Goal: Information Seeking & Learning: Learn about a topic

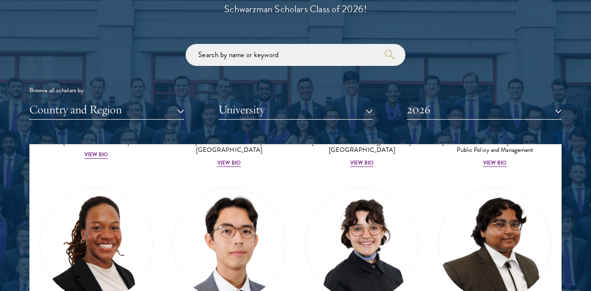
scroll to position [305, 0]
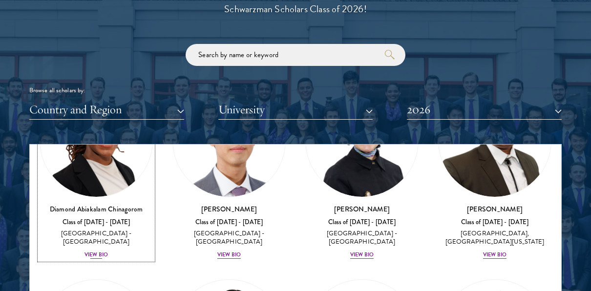
click at [99, 251] on div "View Bio" at bounding box center [96, 255] width 23 height 8
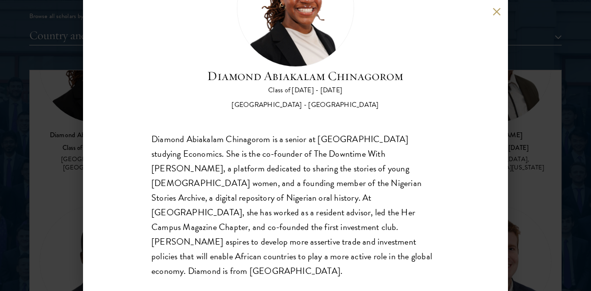
scroll to position [46, 0]
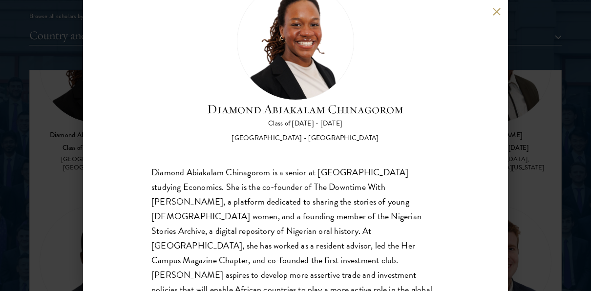
click at [496, 11] on button at bounding box center [496, 11] width 8 height 8
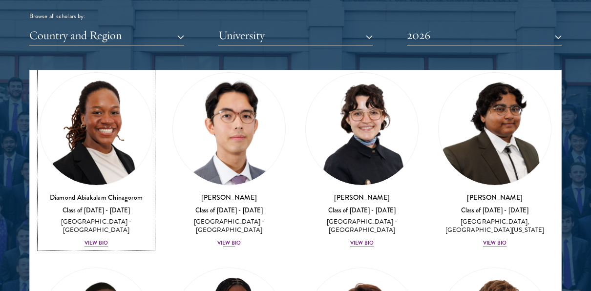
scroll to position [243, 0]
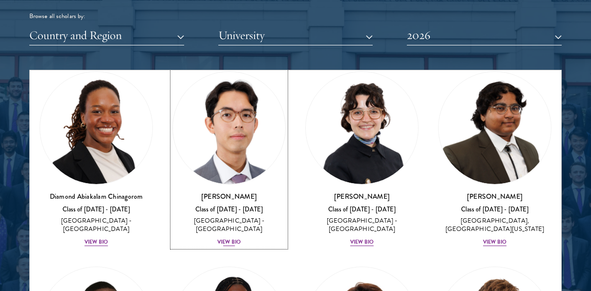
click at [229, 238] on div "View Bio" at bounding box center [228, 242] width 23 height 8
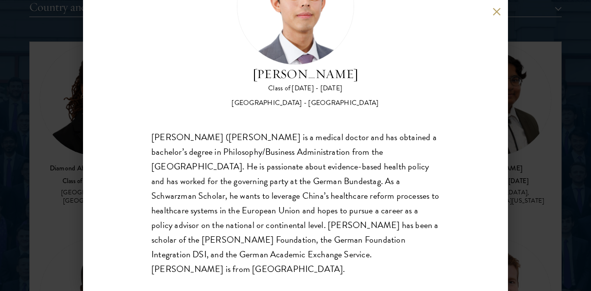
scroll to position [1236, 0]
click at [495, 11] on button at bounding box center [496, 11] width 8 height 8
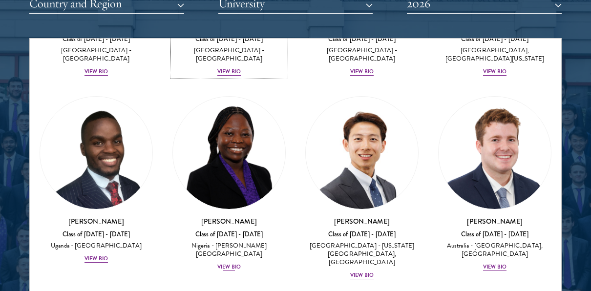
scroll to position [382, 0]
click at [230, 263] on div "View Bio" at bounding box center [228, 267] width 23 height 8
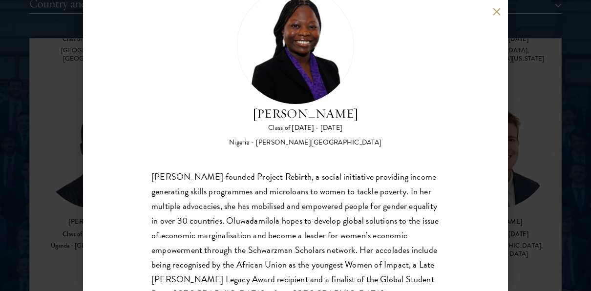
scroll to position [82, 0]
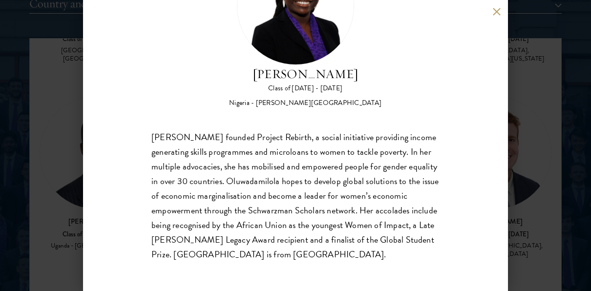
click at [496, 11] on button at bounding box center [496, 11] width 8 height 8
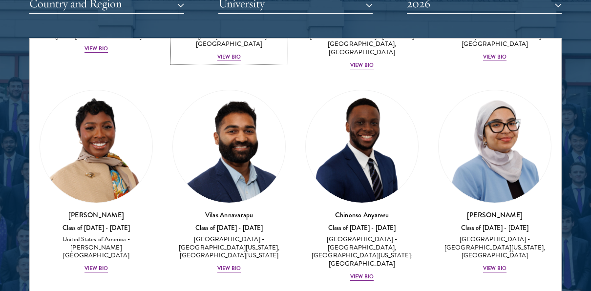
scroll to position [592, 0]
click at [360, 273] on div "View Bio" at bounding box center [361, 277] width 23 height 8
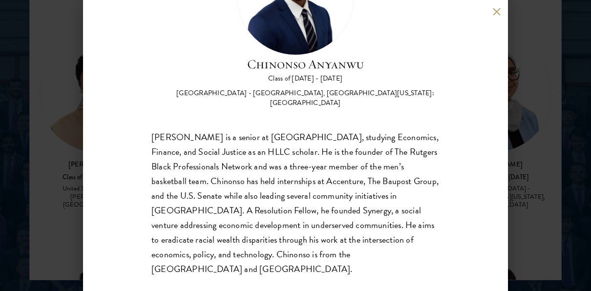
scroll to position [1291, 0]
click at [558, 145] on div "[PERSON_NAME] Class of [DATE] - [DATE] [GEOGRAPHIC_DATA] - [GEOGRAPHIC_DATA], […" at bounding box center [295, 145] width 591 height 291
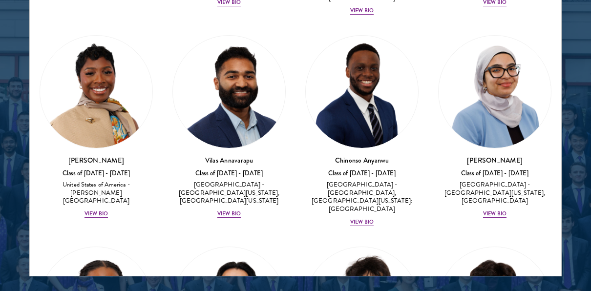
click at [35, 166] on div "[PERSON_NAME] Class of [DATE] - [DATE] [GEOGRAPHIC_DATA] - [PERSON_NAME][GEOGRA…" at bounding box center [96, 127] width 133 height 204
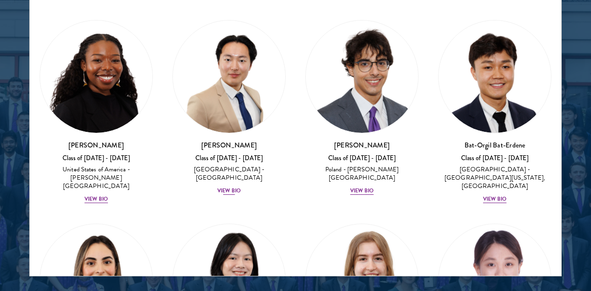
scroll to position [820, 0]
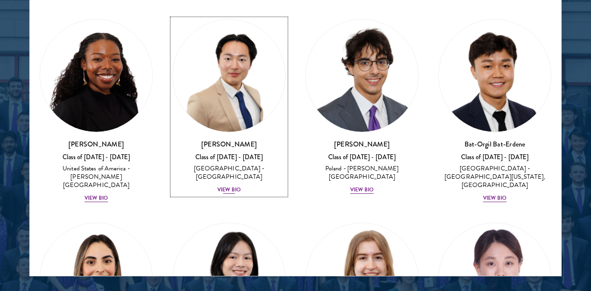
click at [232, 186] on div "View Bio" at bounding box center [228, 190] width 23 height 8
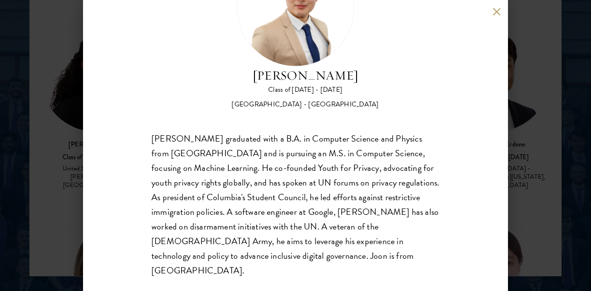
scroll to position [82, 0]
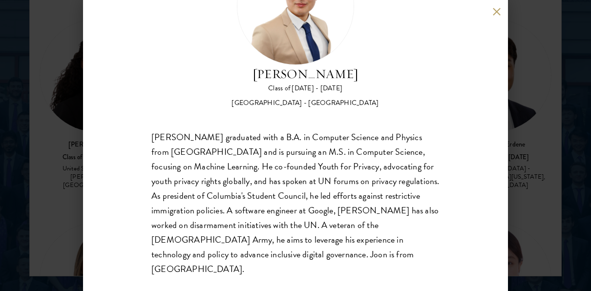
click at [492, 11] on button at bounding box center [496, 11] width 8 height 8
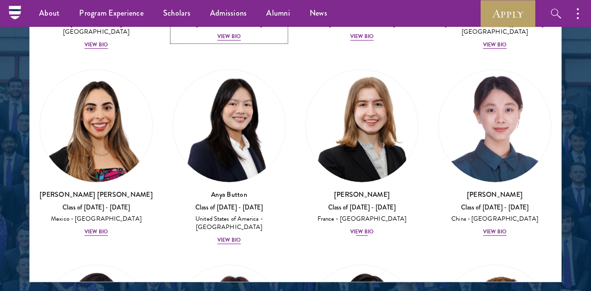
scroll to position [976, 0]
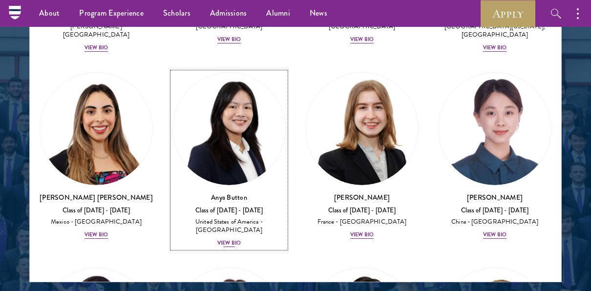
click at [229, 239] on div "View Bio" at bounding box center [228, 243] width 23 height 8
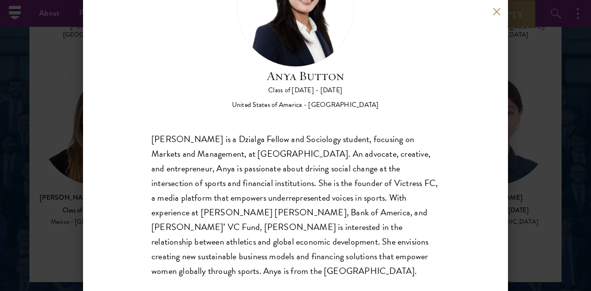
scroll to position [82, 0]
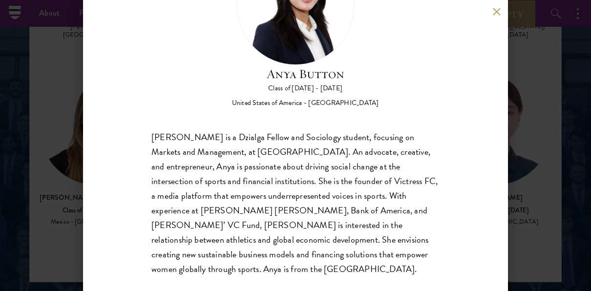
click at [498, 12] on button at bounding box center [496, 11] width 8 height 8
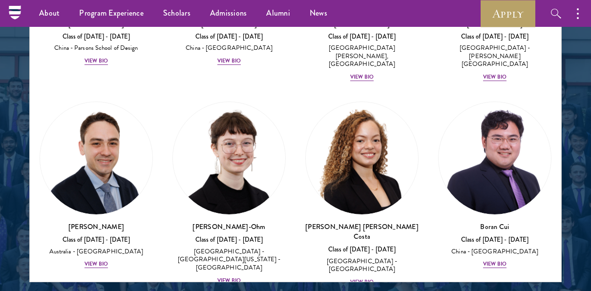
scroll to position [1346, 0]
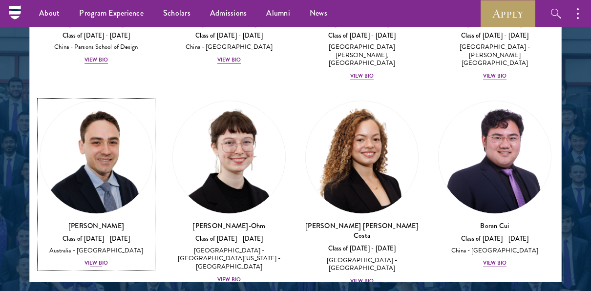
click at [91, 221] on div "[PERSON_NAME] Class of [DATE] - [DATE] [GEOGRAPHIC_DATA] - [GEOGRAPHIC_DATA] Vi…" at bounding box center [96, 244] width 113 height 47
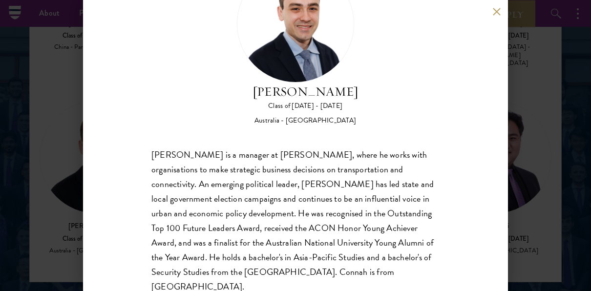
scroll to position [82, 0]
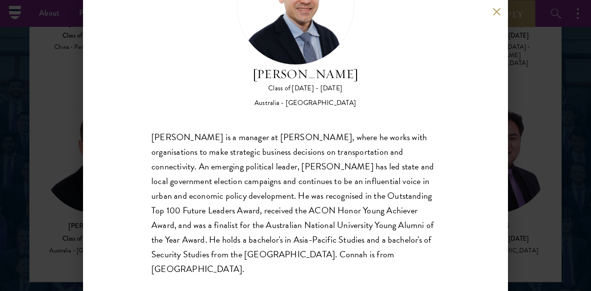
click at [497, 14] on button at bounding box center [496, 11] width 8 height 8
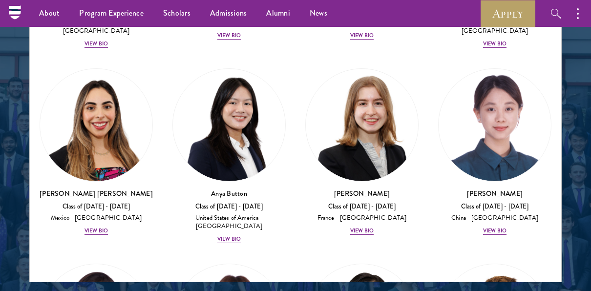
scroll to position [994, 0]
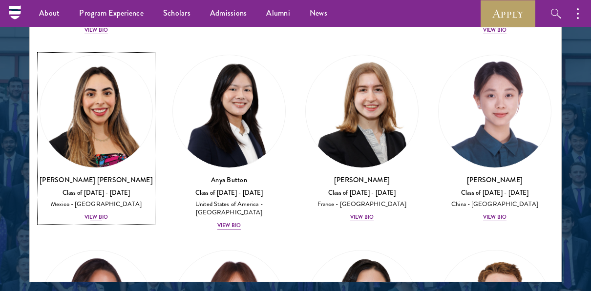
click at [86, 192] on div "[PERSON_NAME] [PERSON_NAME] Class of [DATE] - [DATE] [GEOGRAPHIC_DATA] - [GEOGR…" at bounding box center [96, 198] width 113 height 47
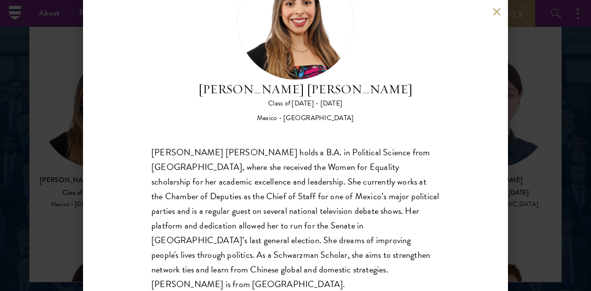
scroll to position [82, 0]
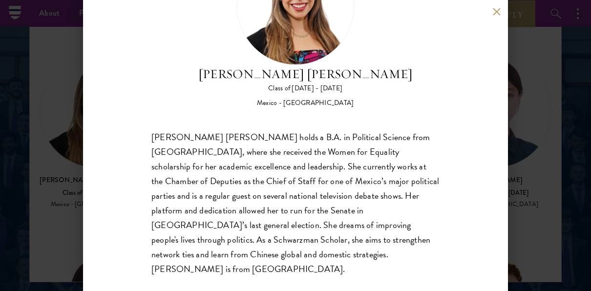
click at [553, 111] on div "[PERSON_NAME] [PERSON_NAME] Class of [DATE] - [DATE] [GEOGRAPHIC_DATA] - [GEOGR…" at bounding box center [295, 145] width 591 height 291
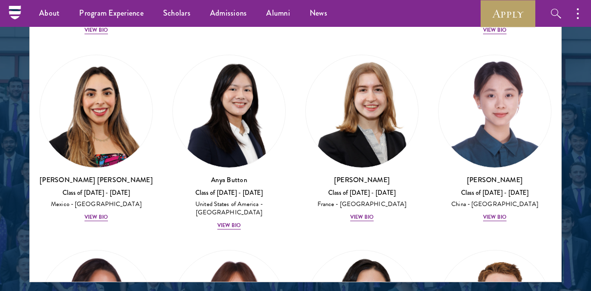
scroll to position [1349, 0]
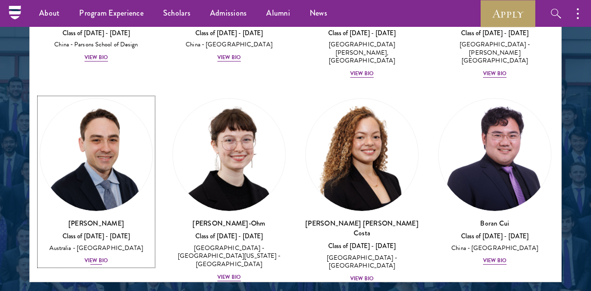
click at [95, 257] on div "View Bio" at bounding box center [96, 261] width 23 height 8
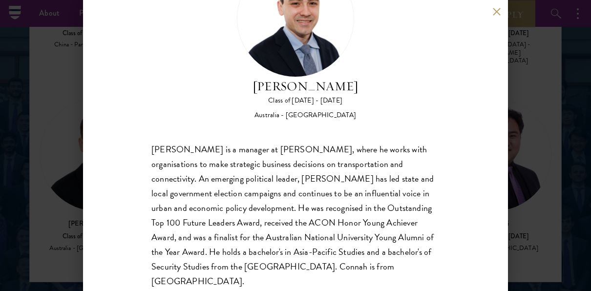
scroll to position [70, 0]
